Goal: Task Accomplishment & Management: Manage account settings

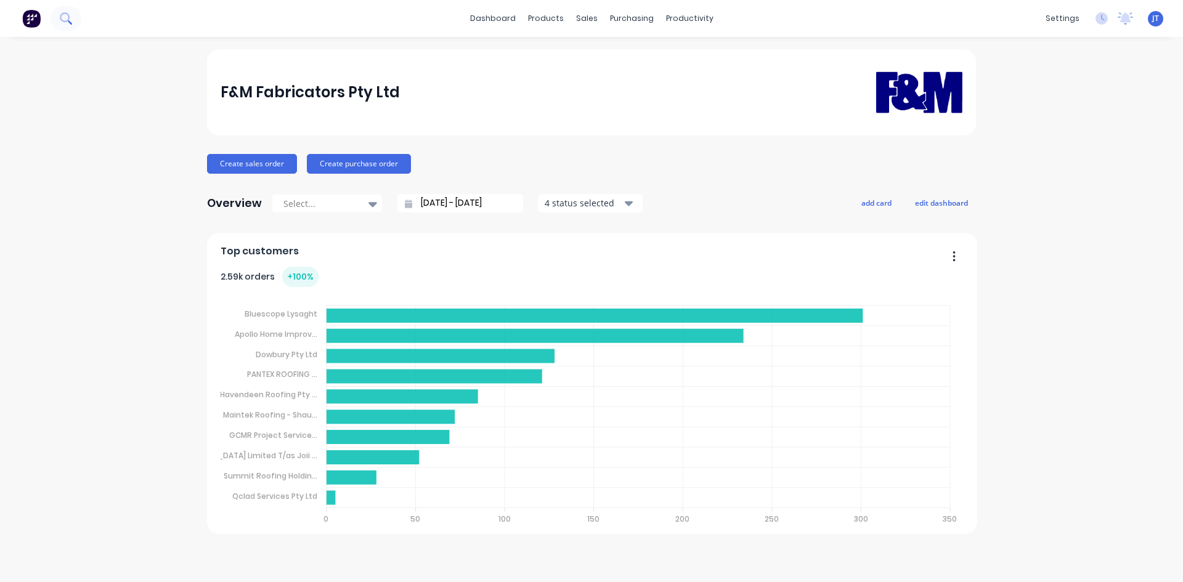
click at [70, 15] on icon at bounding box center [66, 18] width 12 height 12
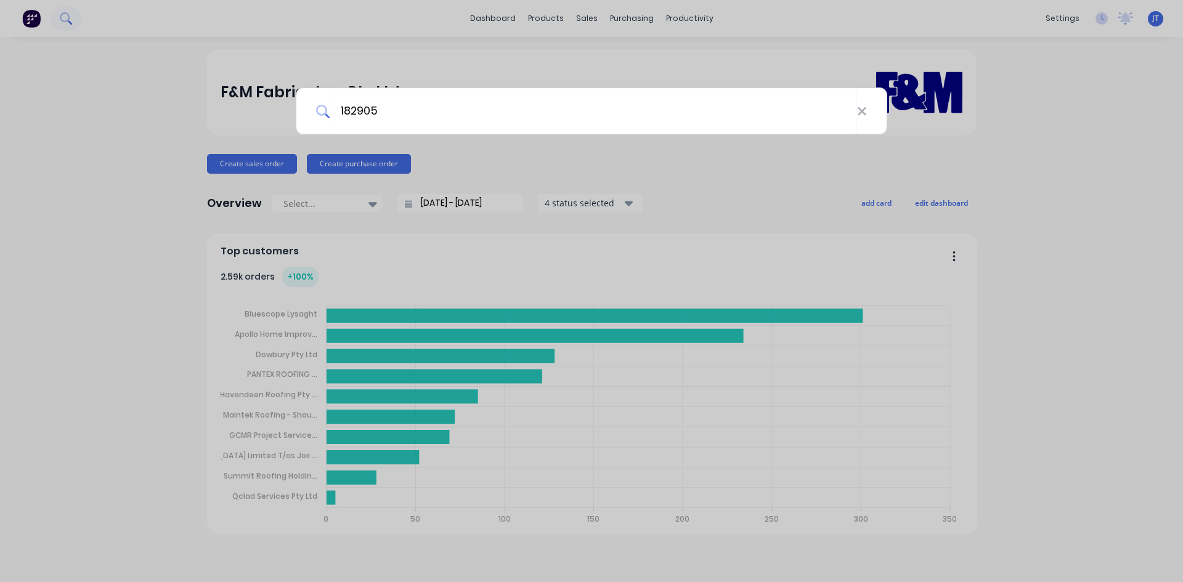
type input "182905"
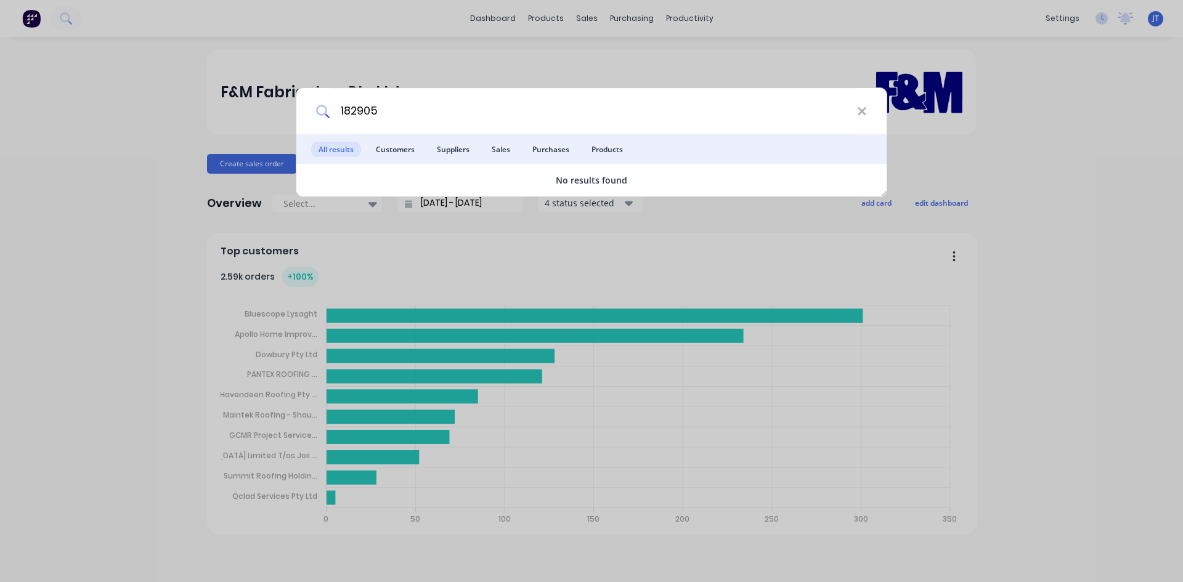
click at [494, 49] on div "182905 All results Customers Suppliers Sales Purchases Products No results found" at bounding box center [591, 291] width 1183 height 582
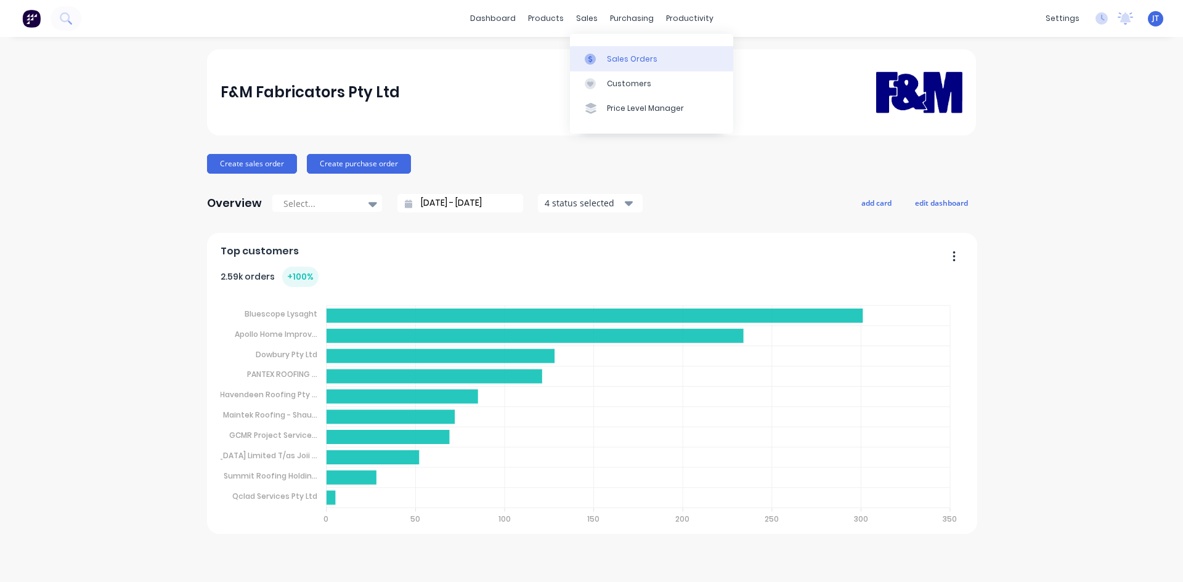
click at [592, 55] on icon at bounding box center [590, 59] width 11 height 11
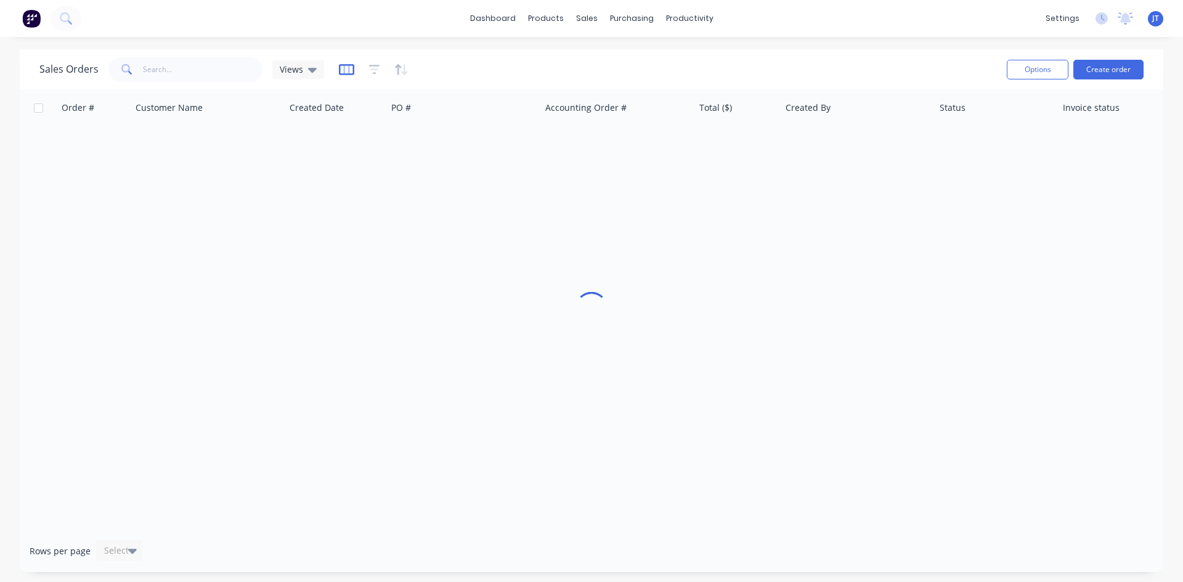
click at [351, 70] on icon "button" at bounding box center [346, 69] width 15 height 12
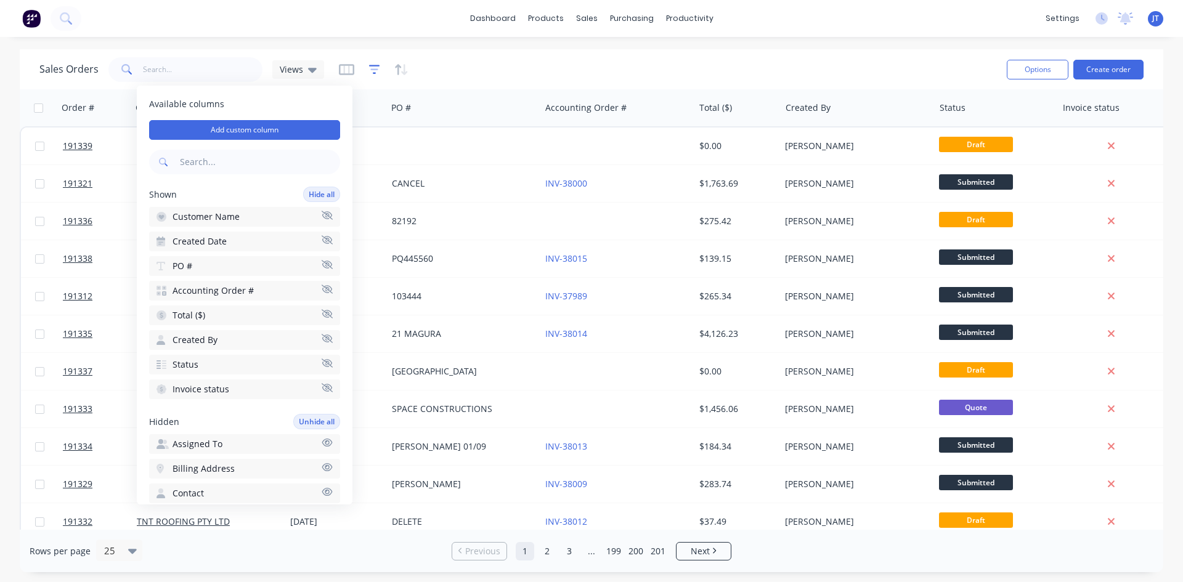
click at [374, 70] on icon "button" at bounding box center [374, 69] width 8 height 2
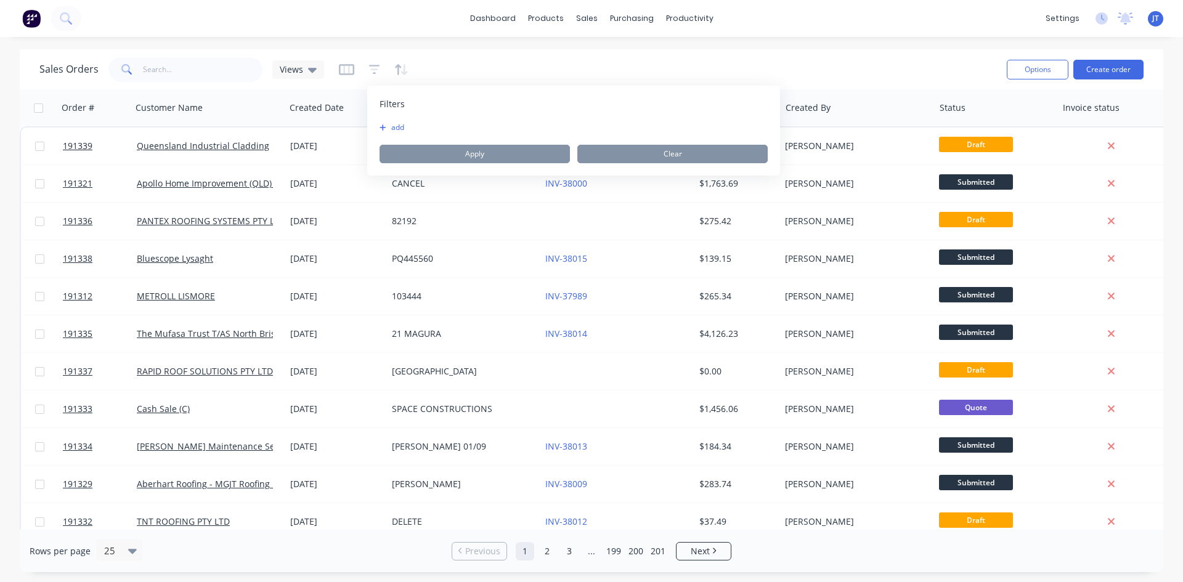
click at [393, 124] on button "add" at bounding box center [395, 128] width 31 height 10
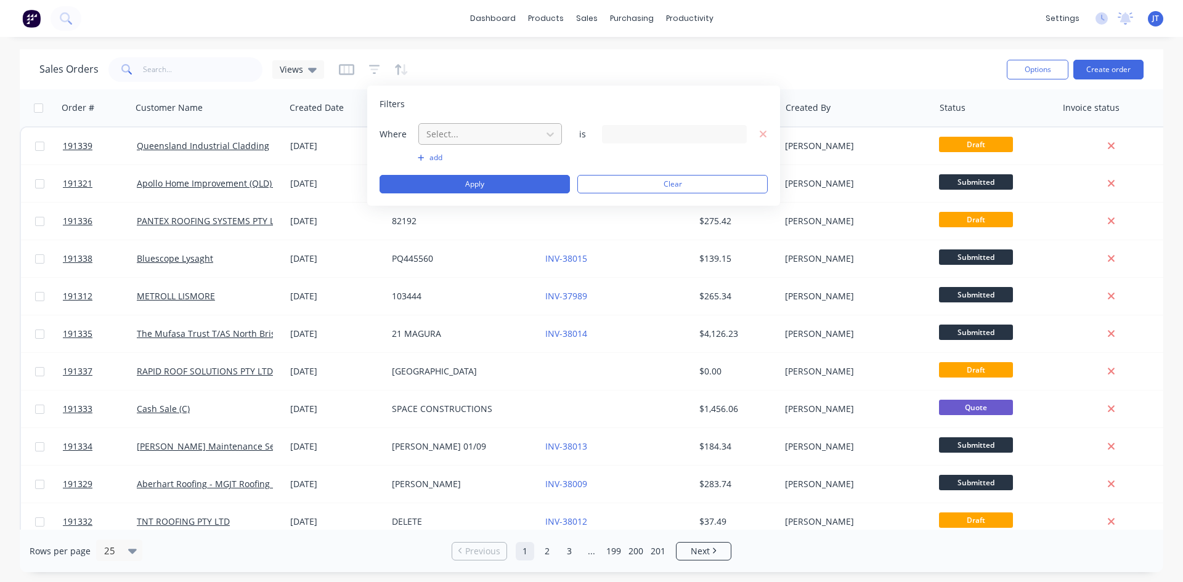
click at [511, 133] on div at bounding box center [480, 133] width 110 height 15
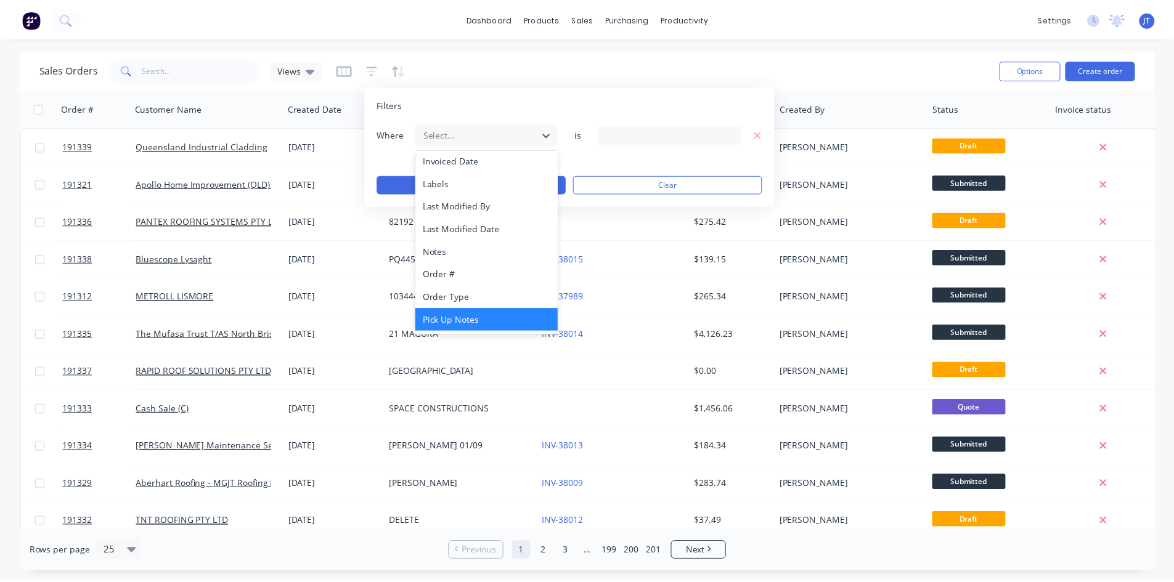
scroll to position [299, 0]
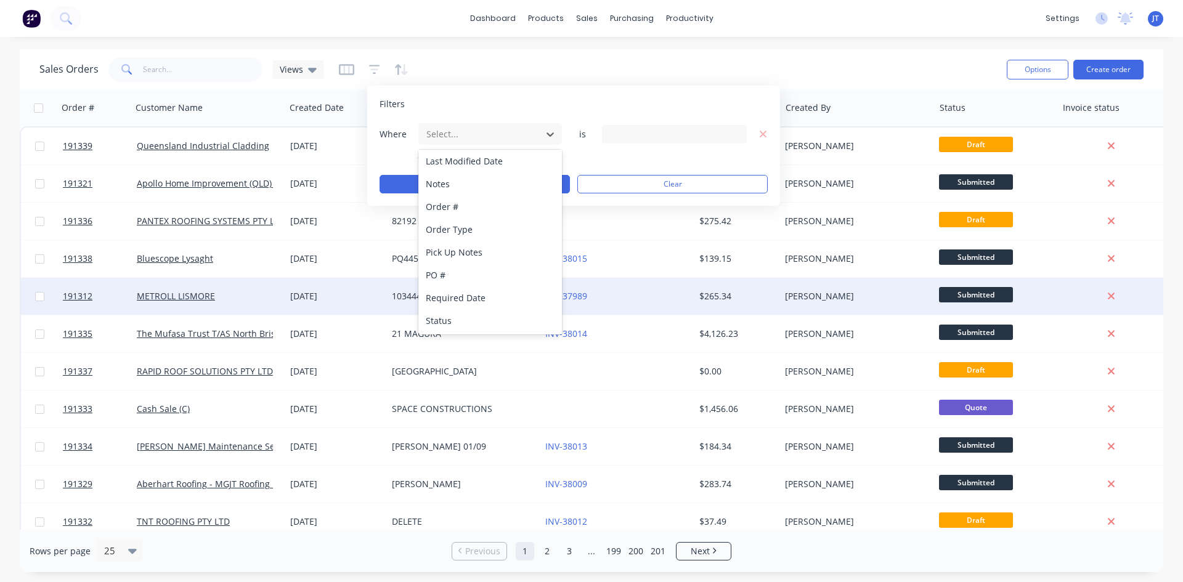
click at [477, 318] on div "Status" at bounding box center [490, 320] width 144 height 23
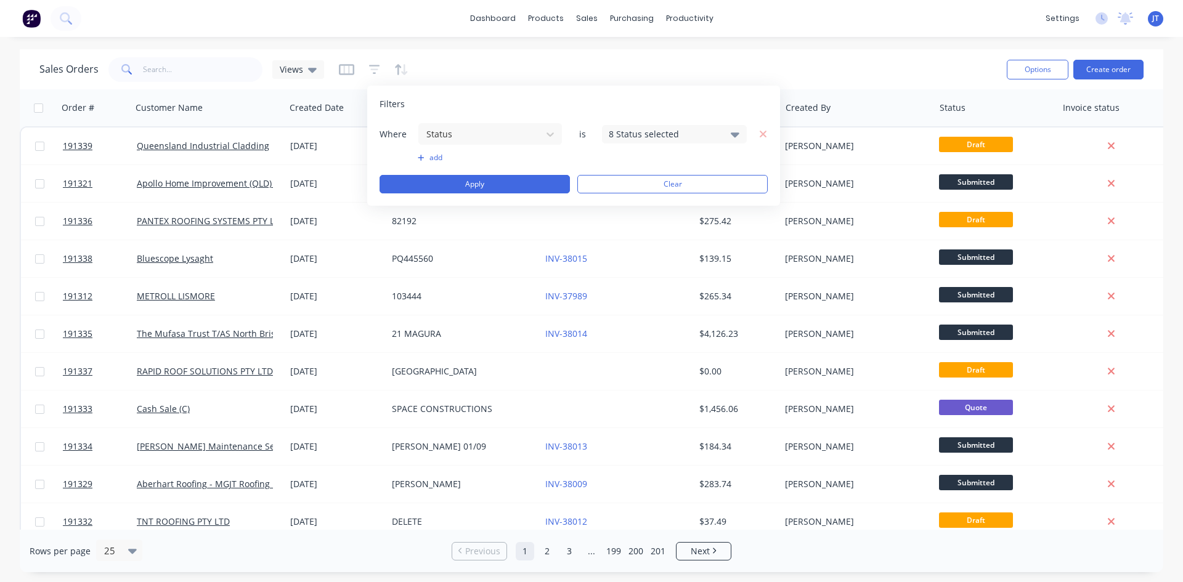
click at [687, 131] on div "8 Status selected" at bounding box center [665, 134] width 112 height 13
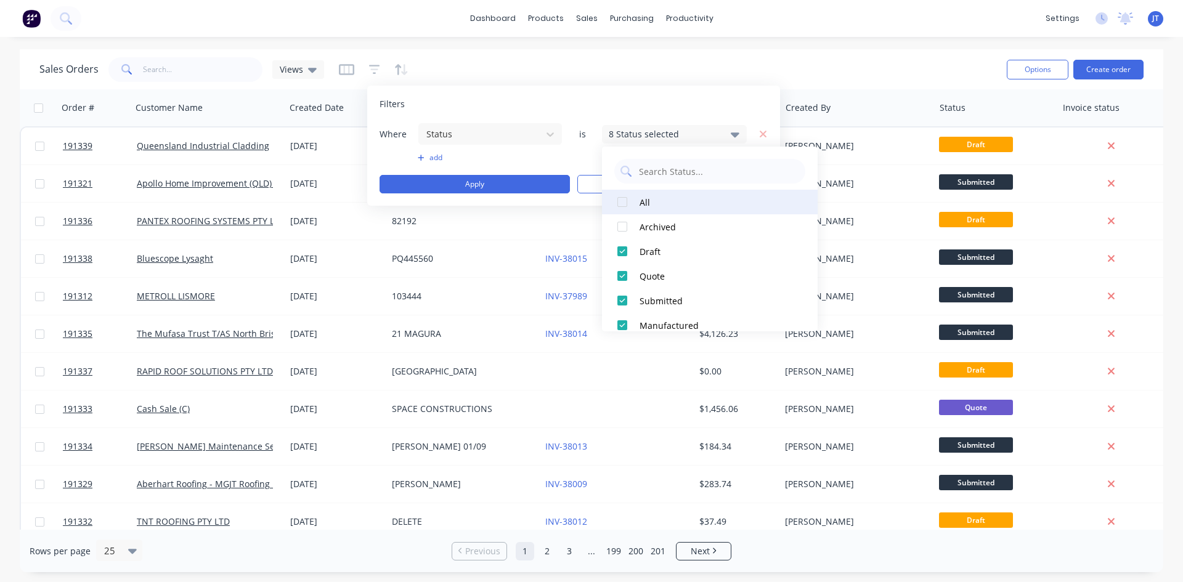
click at [623, 200] on div at bounding box center [622, 202] width 25 height 25
click at [491, 189] on button "Apply" at bounding box center [475, 184] width 190 height 18
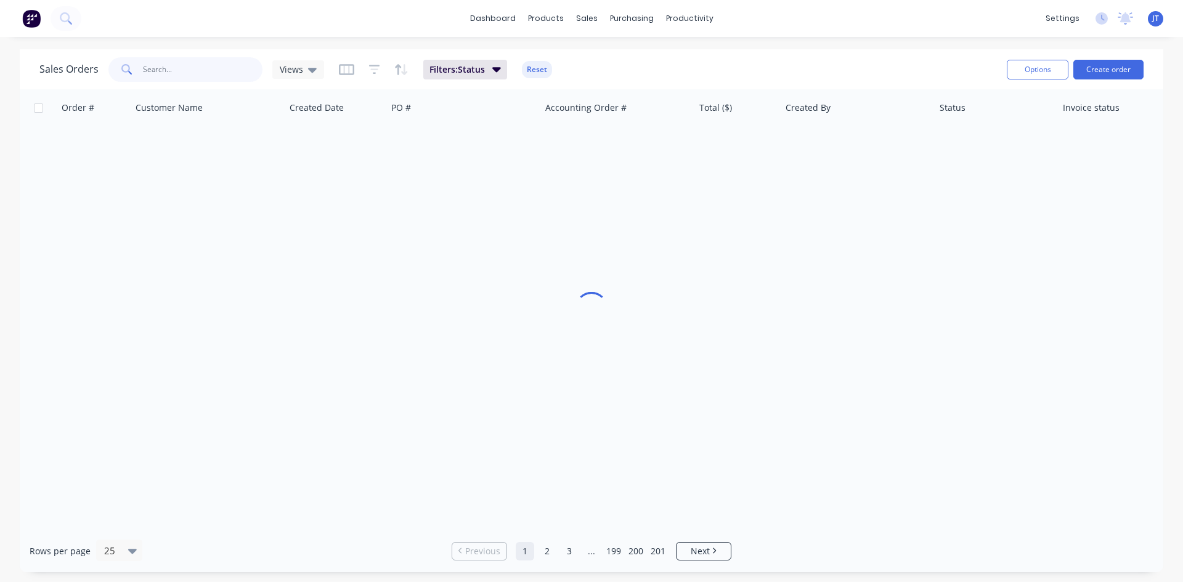
click at [194, 65] on input "text" at bounding box center [203, 69] width 120 height 25
type input "182905"
click at [517, 217] on div at bounding box center [592, 309] width 1144 height 441
click at [163, 166] on div at bounding box center [592, 309] width 1144 height 441
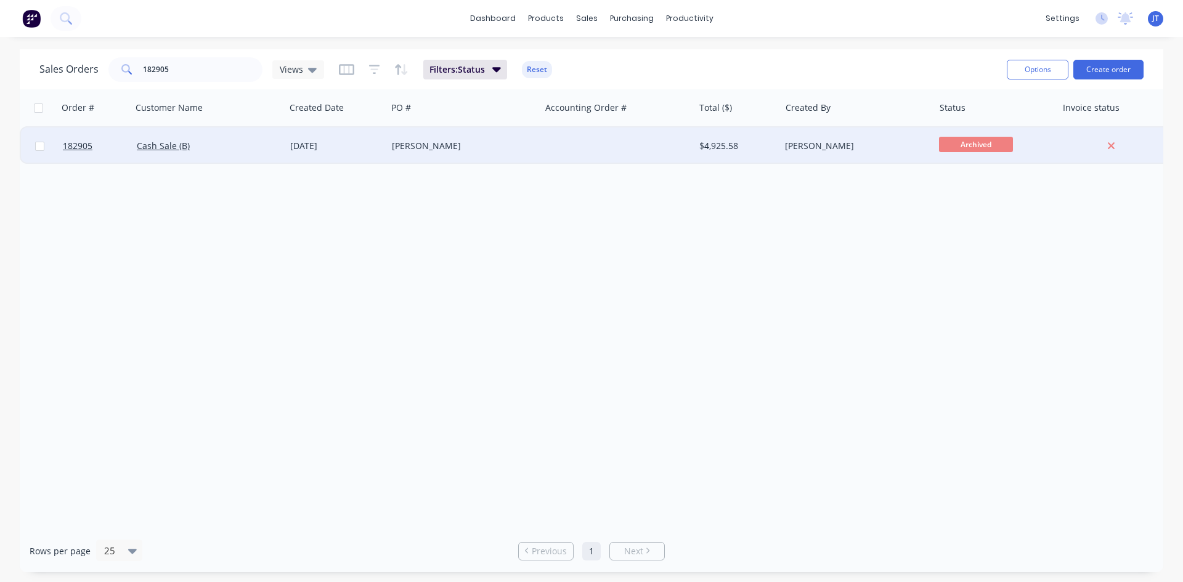
click at [305, 150] on div "[DATE]" at bounding box center [336, 146] width 92 height 12
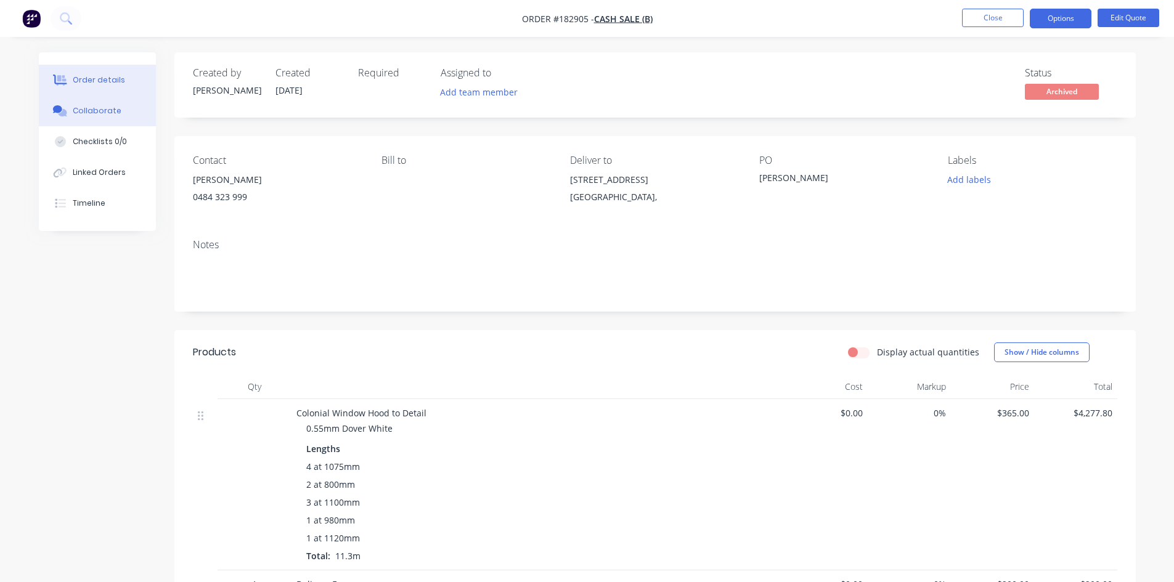
click at [97, 113] on div "Collaborate" at bounding box center [97, 110] width 49 height 11
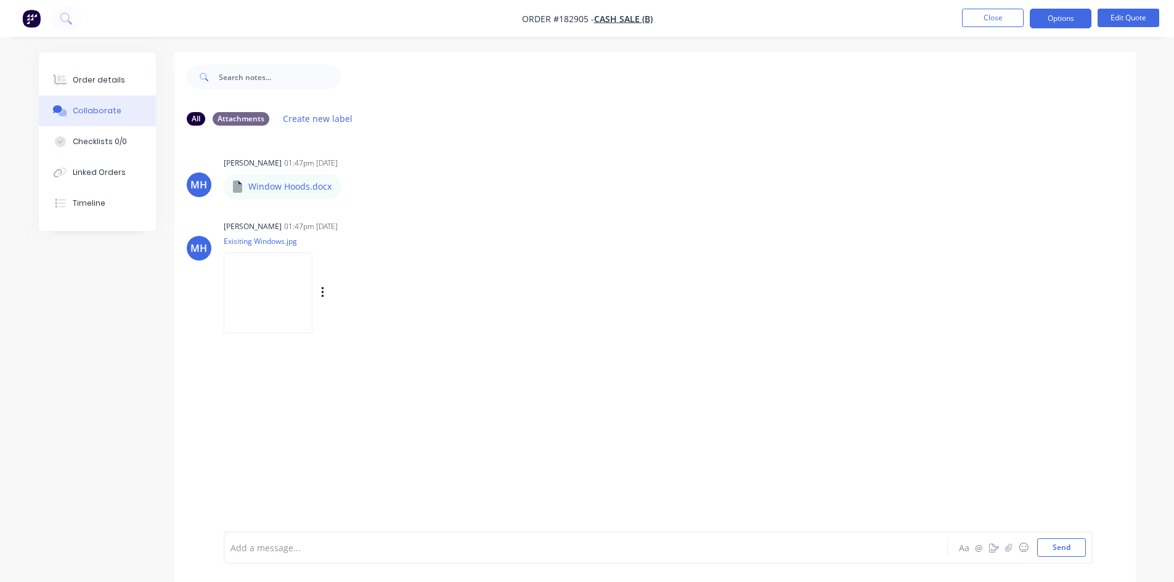
click at [277, 290] on img at bounding box center [268, 293] width 89 height 81
click at [93, 87] on button "Order details" at bounding box center [97, 80] width 117 height 31
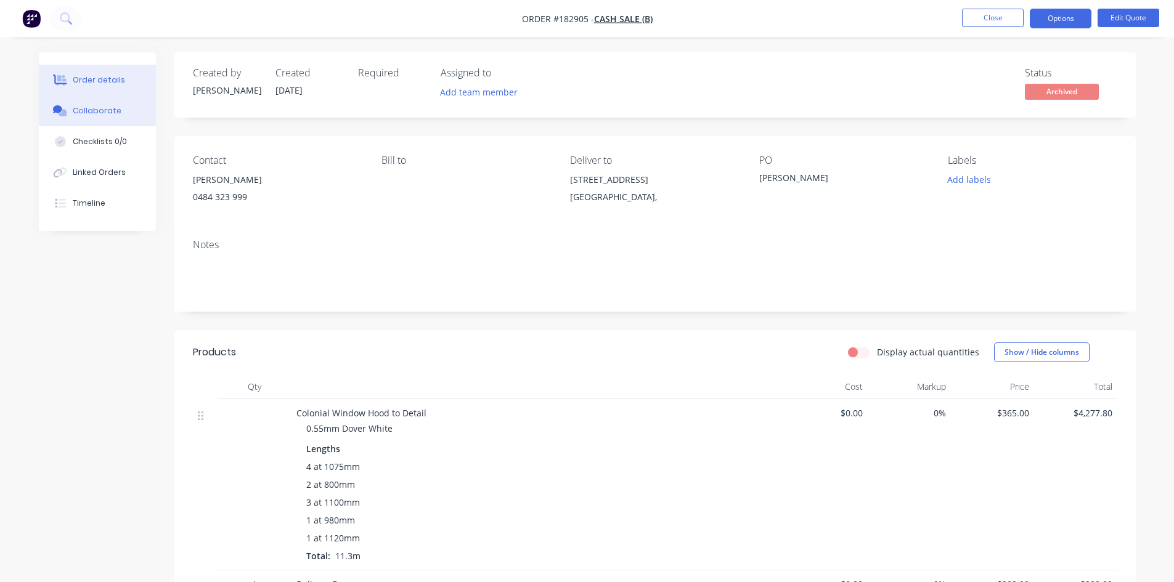
click at [71, 107] on button "Collaborate" at bounding box center [97, 111] width 117 height 31
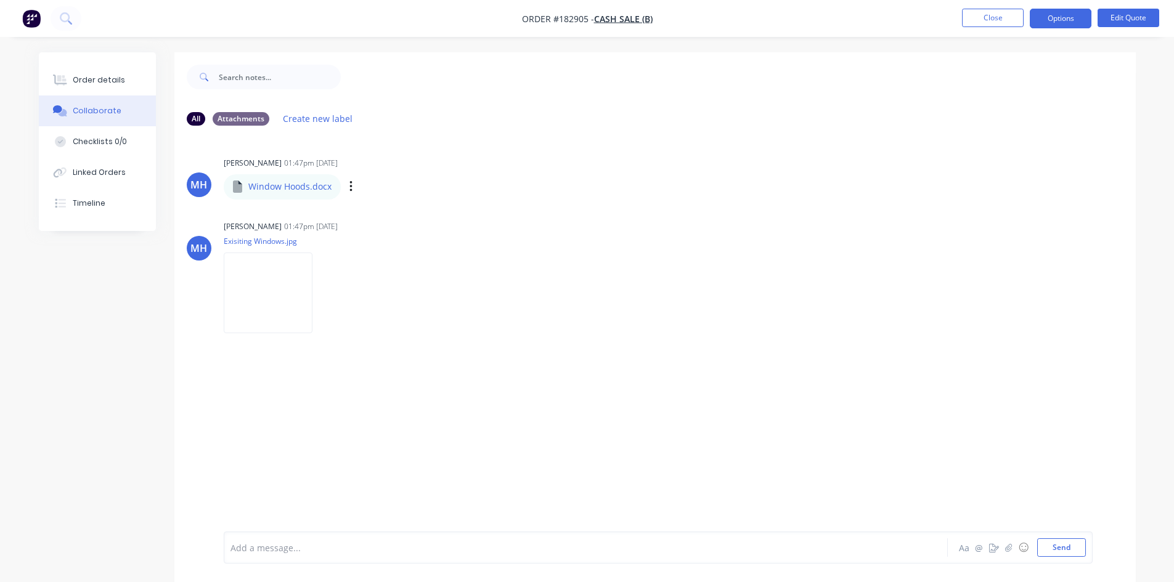
click at [275, 189] on p "Window Hoods.docx" at bounding box center [289, 187] width 83 height 12
click at [249, 186] on p "Window Hoods.docx" at bounding box center [289, 187] width 83 height 12
click at [264, 182] on div "Window Hoods.docx" at bounding box center [351, 178] width 255 height 11
drag, startPoint x: 256, startPoint y: 185, endPoint x: 362, endPoint y: 178, distance: 106.9
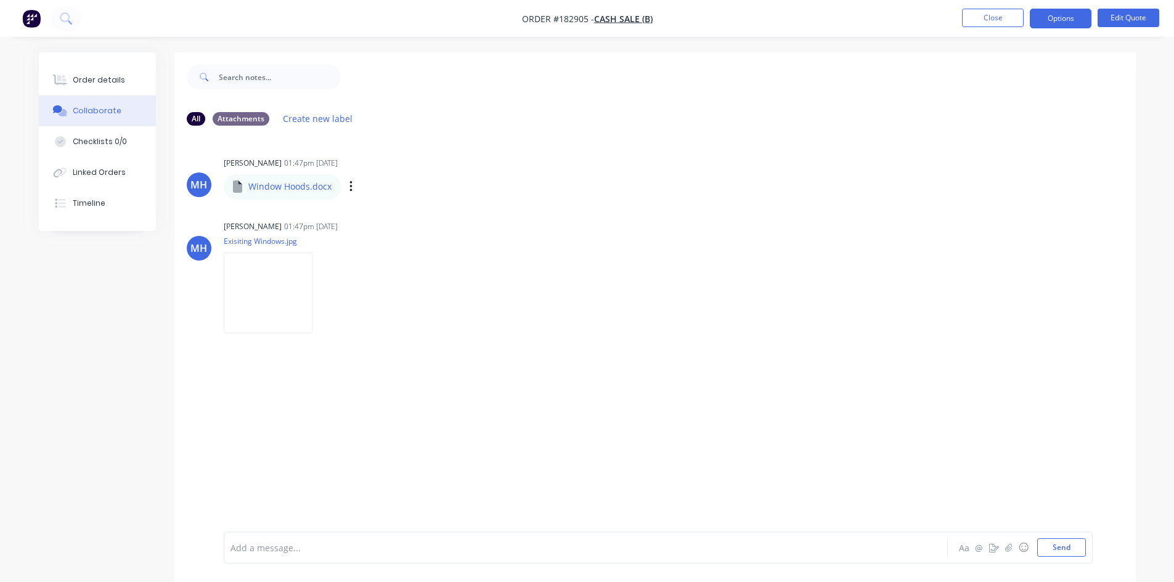
click at [400, 176] on div "Window Hoods.docx" at bounding box center [351, 178] width 255 height 11
click at [347, 185] on div "Labels Download Delete" at bounding box center [415, 187] width 139 height 18
click at [351, 188] on icon "button" at bounding box center [350, 186] width 2 height 11
click at [385, 217] on button "Download" at bounding box center [431, 220] width 139 height 28
drag, startPoint x: 47, startPoint y: 17, endPoint x: 41, endPoint y: 20, distance: 6.7
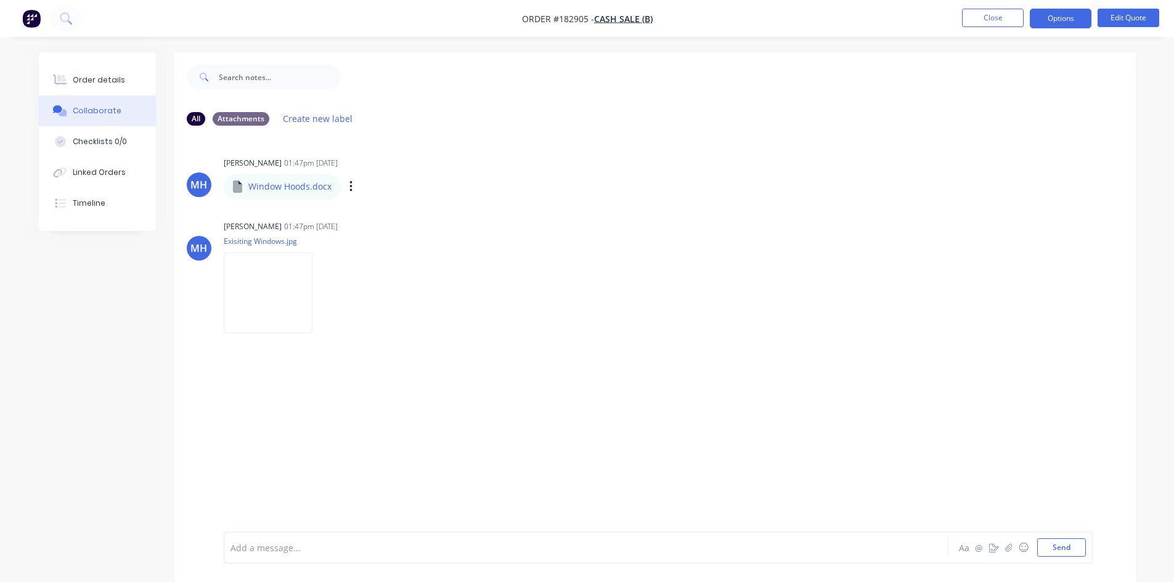
click at [47, 17] on nav "Order #182905 - Cash Sale (B) Close Options Edit Quote" at bounding box center [587, 18] width 1174 height 37
click at [32, 24] on img "button" at bounding box center [31, 18] width 18 height 18
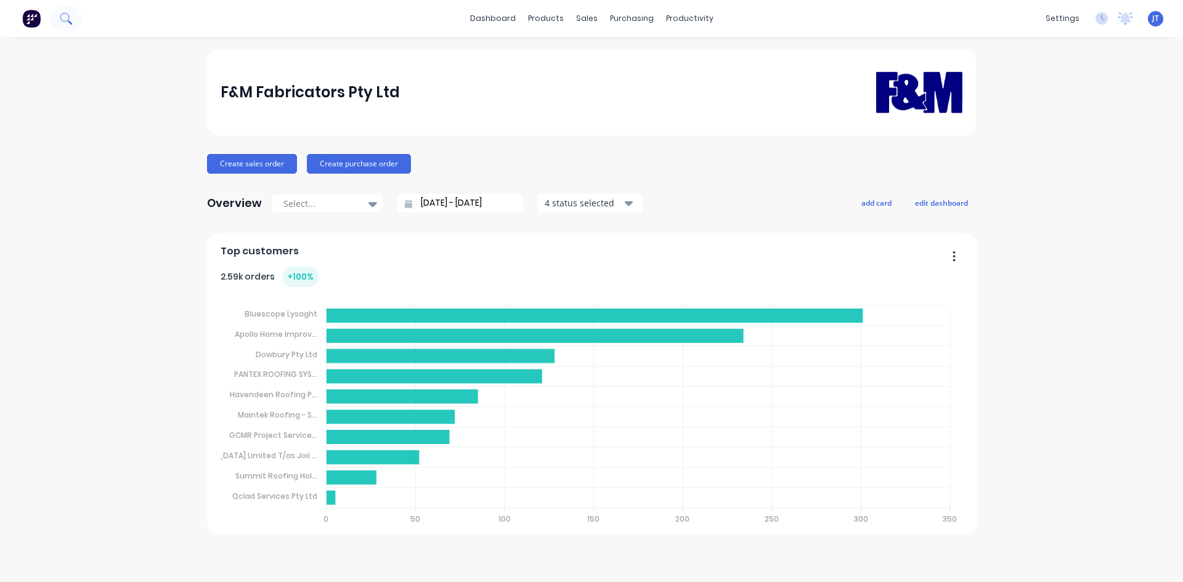
click at [71, 20] on button at bounding box center [66, 18] width 31 height 25
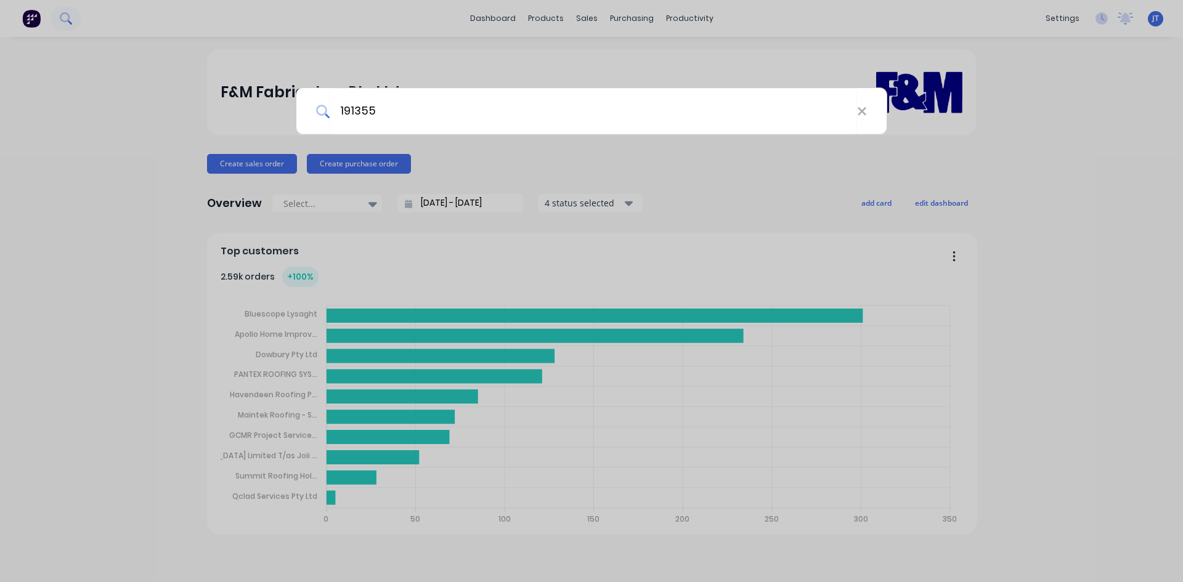
type input "191355"
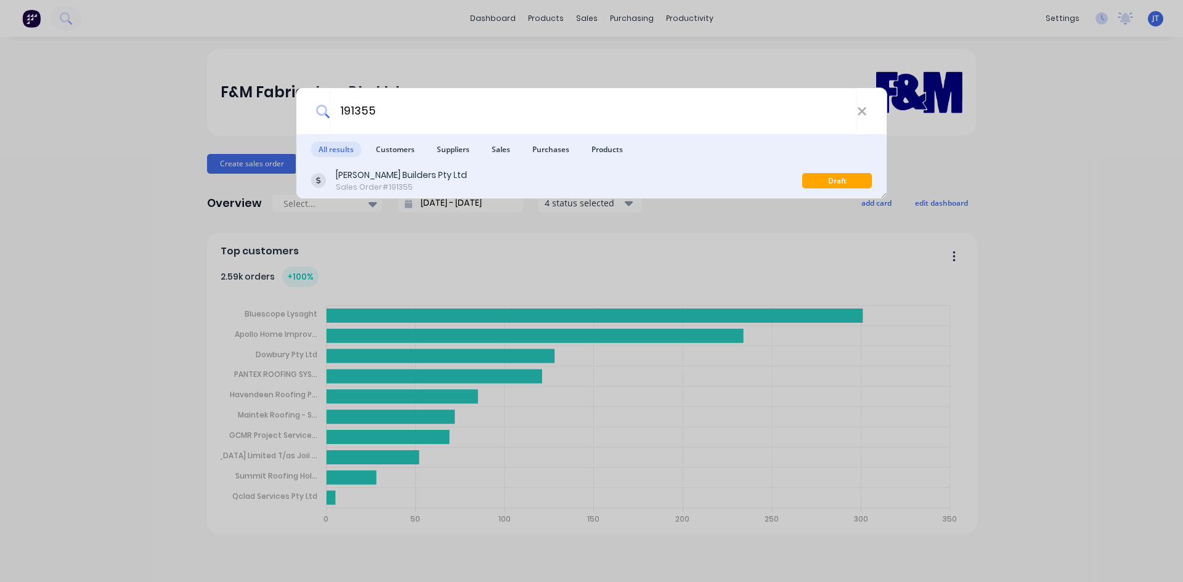
click at [547, 187] on div "[PERSON_NAME] Builders Pty Ltd Sales Order #191355" at bounding box center [556, 181] width 491 height 24
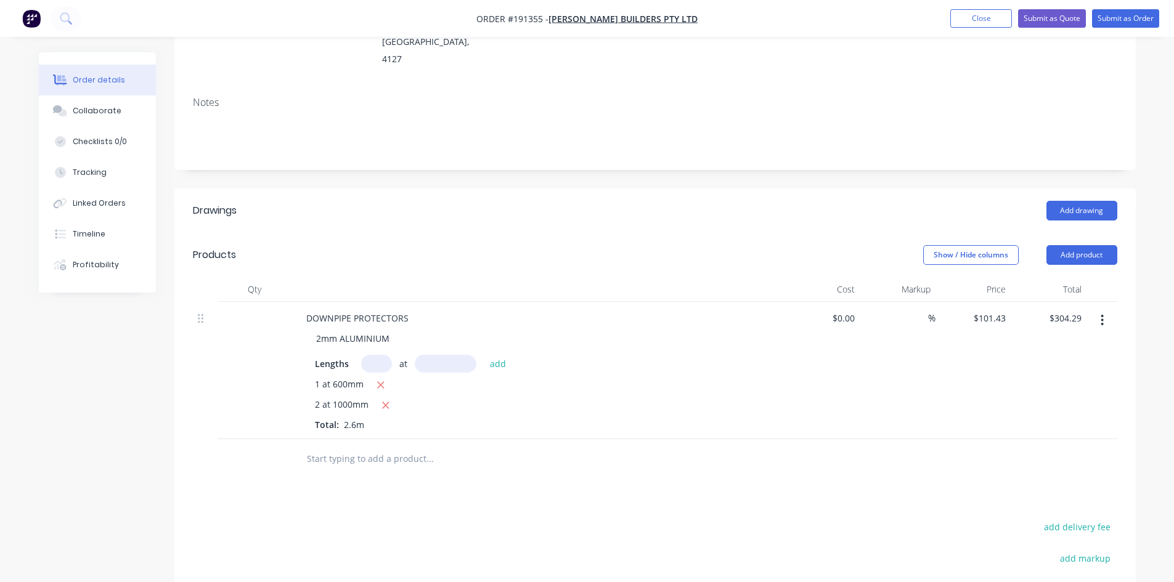
scroll to position [180, 0]
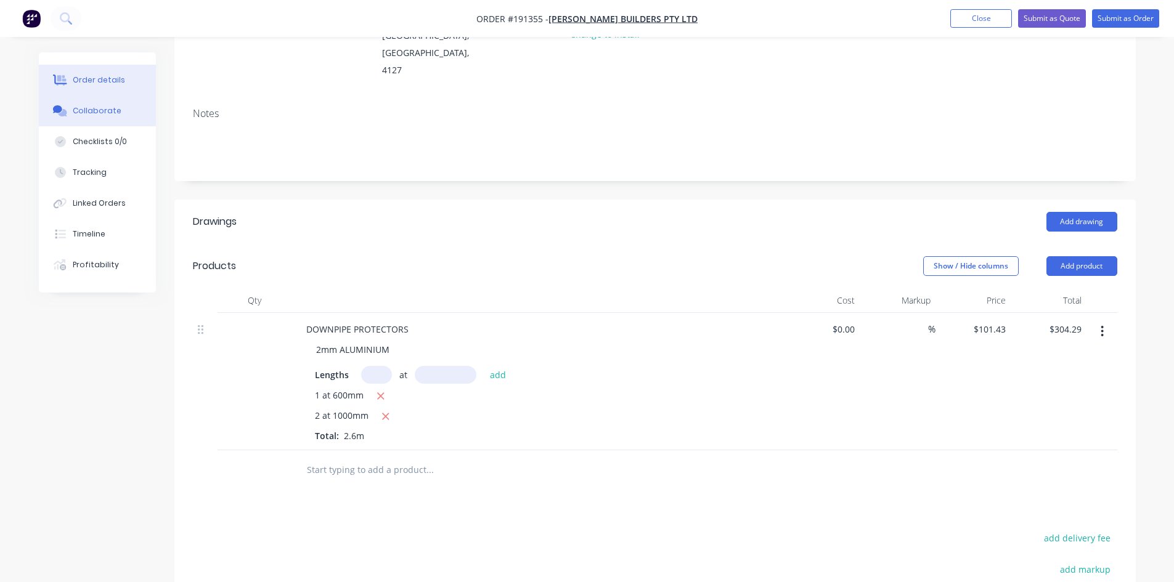
click at [76, 105] on div "Collaborate" at bounding box center [97, 110] width 49 height 11
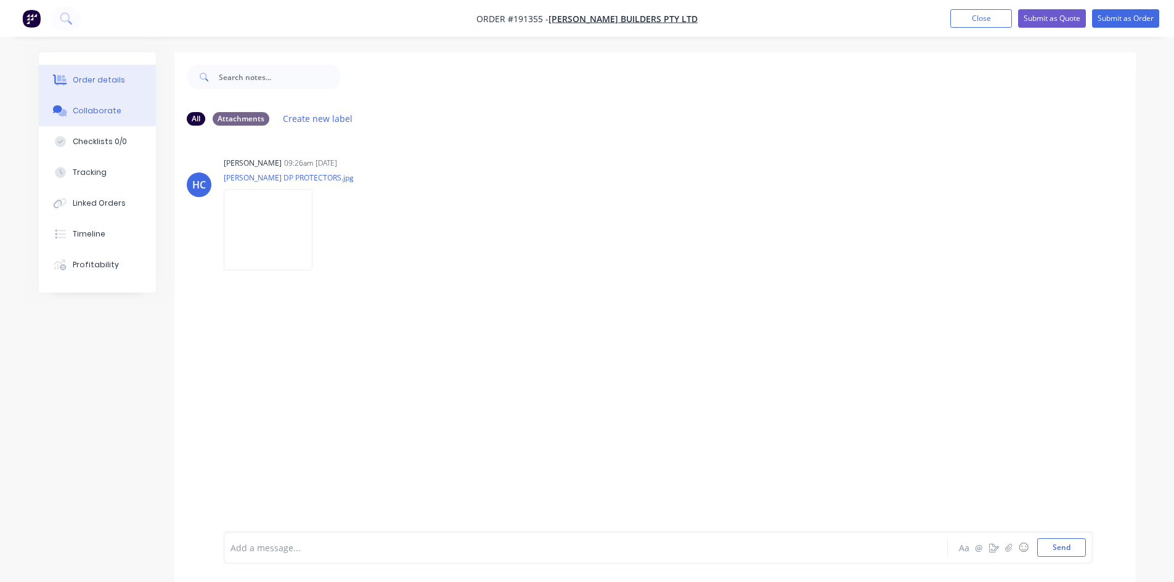
click at [90, 85] on div "Order details" at bounding box center [99, 80] width 52 height 11
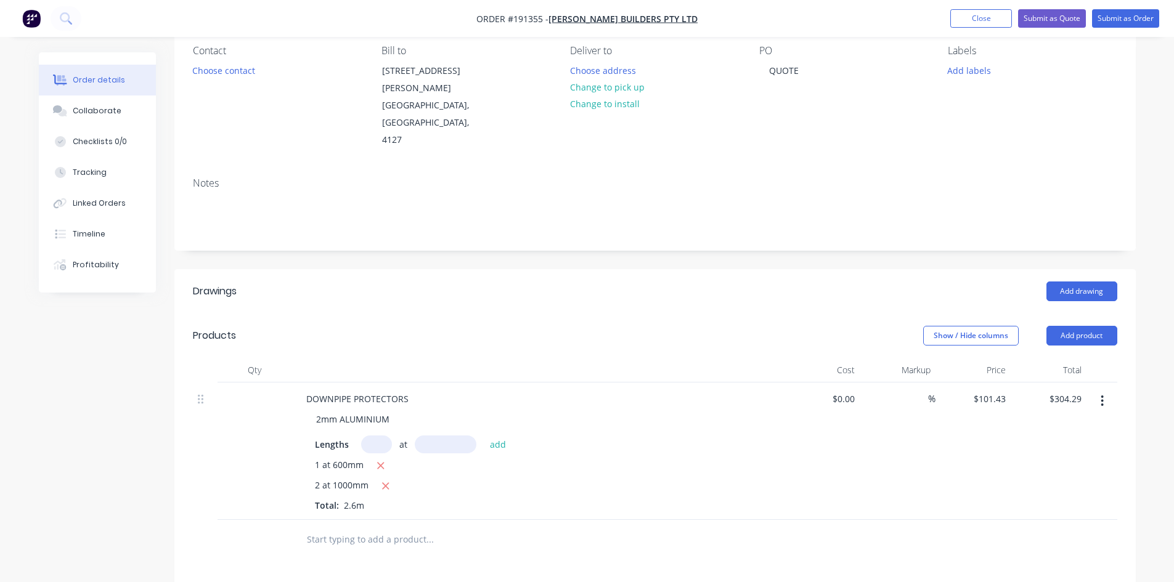
scroll to position [205, 0]
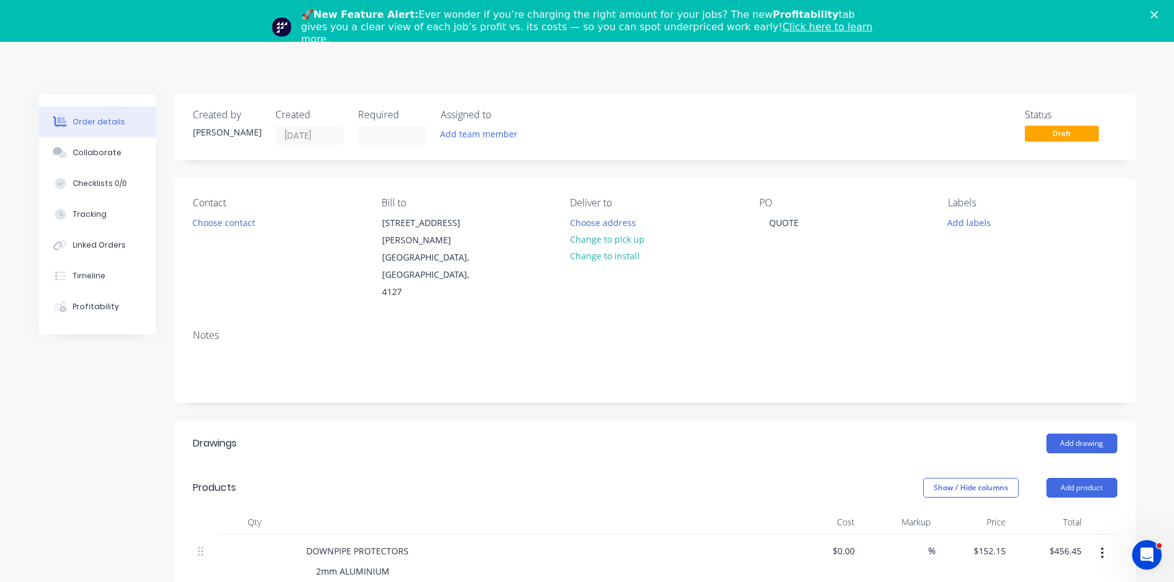
click at [645, 422] on header "Drawings Add drawing" at bounding box center [654, 444] width 961 height 44
click at [768, 49] on div "Order details Collaborate Checklists 0/0 Tracking Linked Orders Timeline Profit…" at bounding box center [587, 534] width 1174 height 985
click at [712, 434] on div "Add drawing" at bounding box center [753, 444] width 728 height 20
click at [650, 466] on header "Products Show / Hide columns Add product" at bounding box center [654, 488] width 961 height 44
